Goal: Navigation & Orientation: Find specific page/section

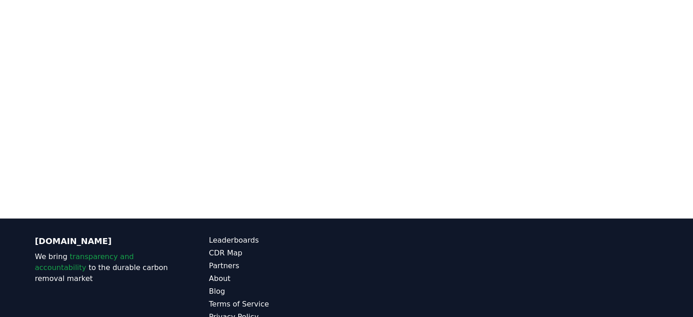
scroll to position [205, 0]
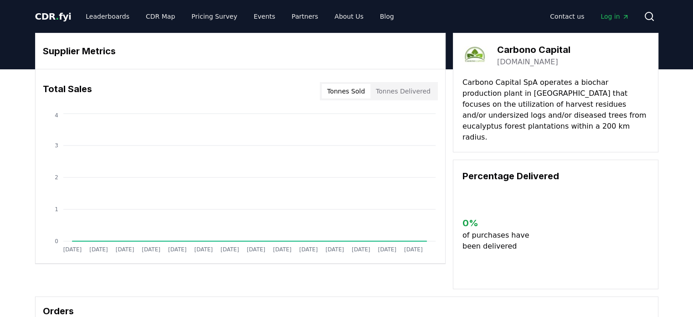
click at [409, 91] on button "Tonnes Delivered" at bounding box center [403, 91] width 66 height 15
click at [144, 17] on link "CDR Map" at bounding box center [160, 16] width 44 height 16
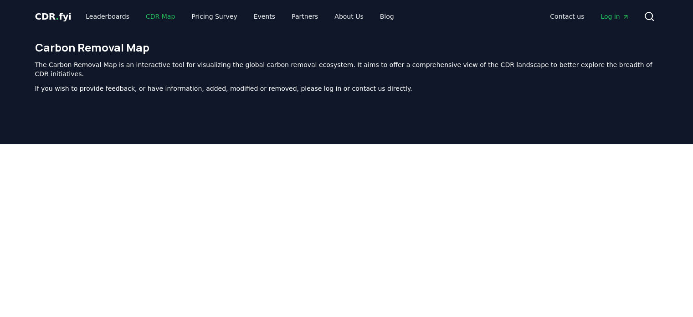
click at [144, 17] on link "CDR Map" at bounding box center [160, 16] width 44 height 16
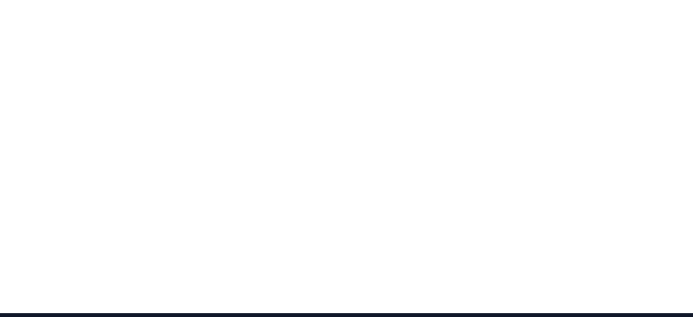
scroll to position [146, 0]
